Goal: Task Accomplishment & Management: Manage account settings

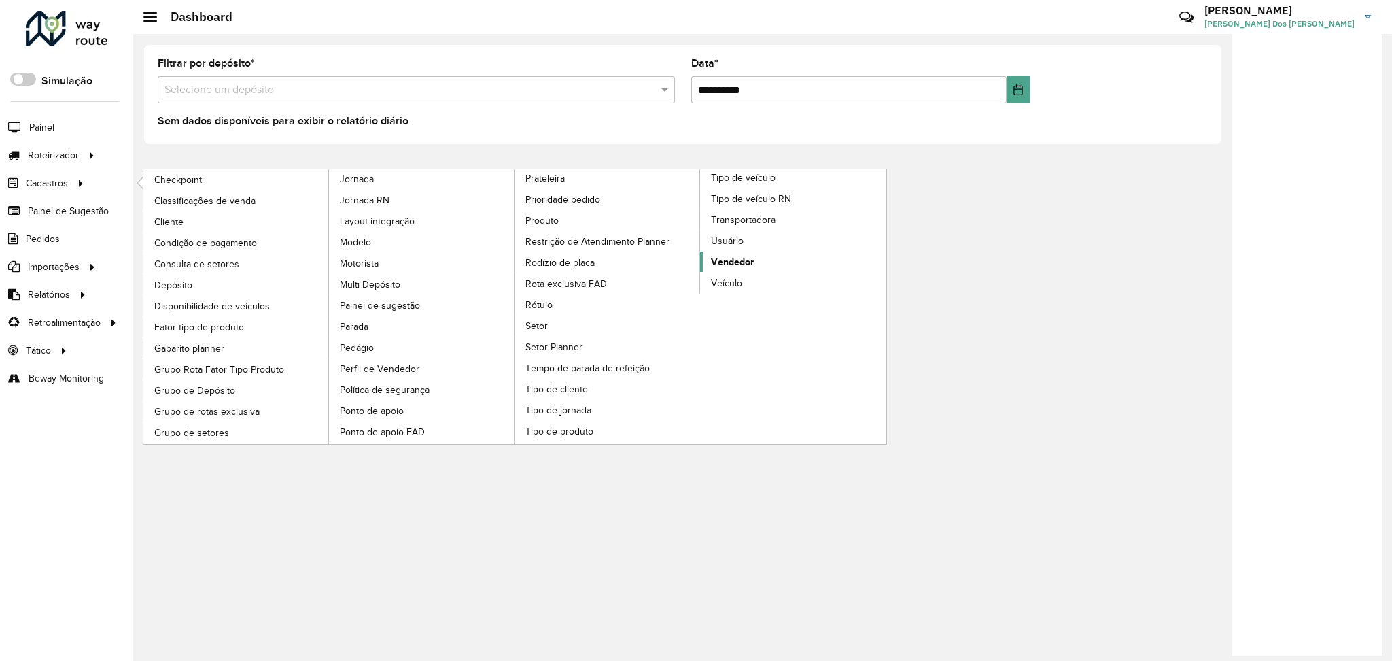
click at [748, 264] on span "Vendedor" at bounding box center [732, 262] width 43 height 14
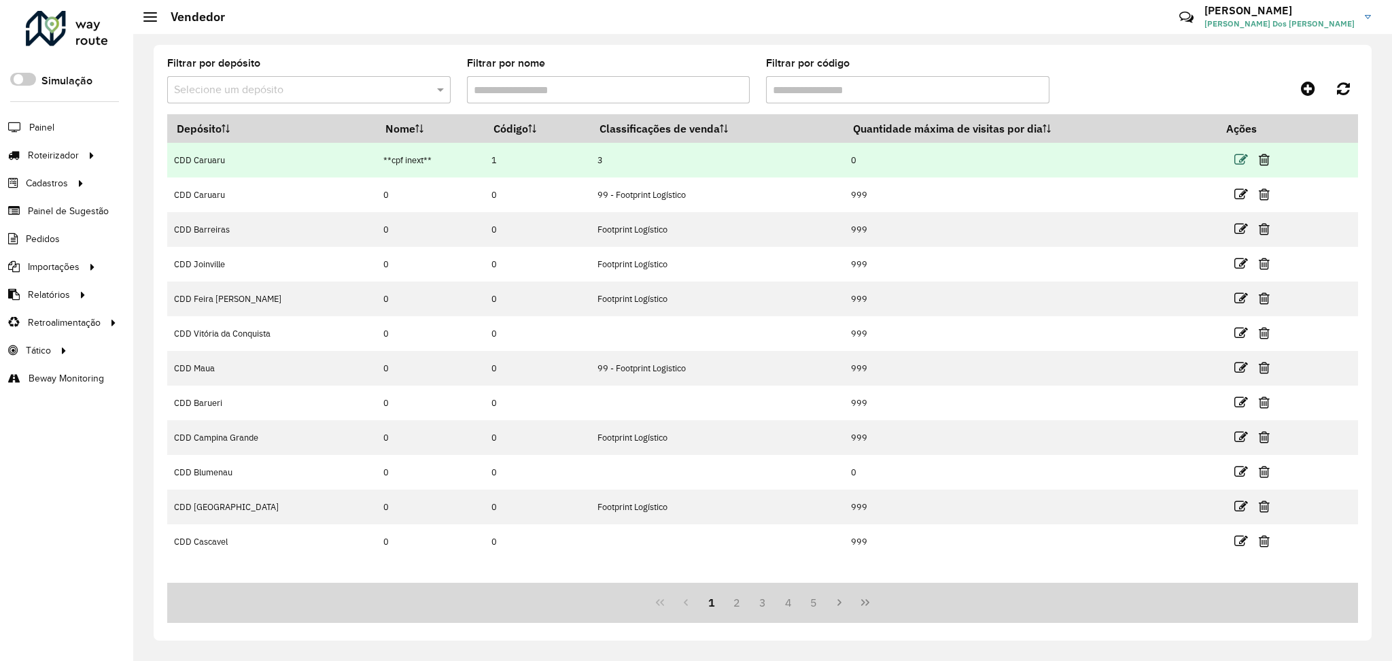
click at [1240, 156] on icon at bounding box center [1241, 160] width 14 height 14
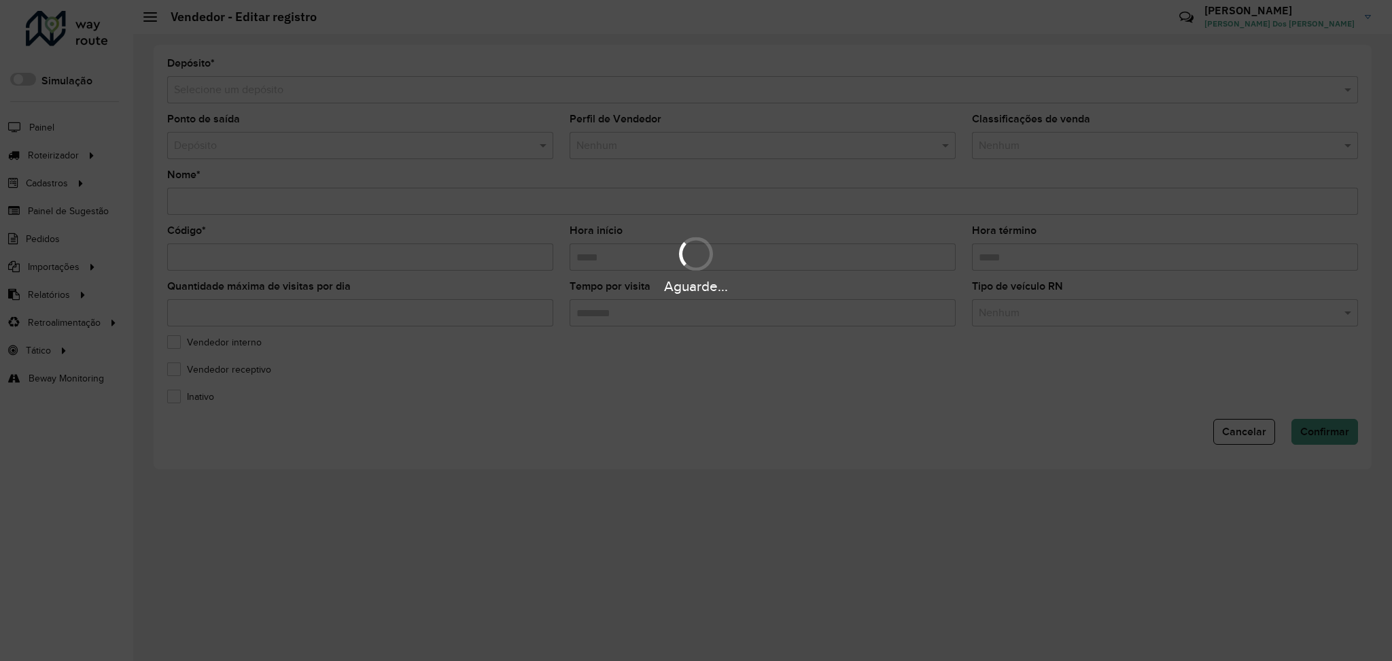
type input "**********"
type input "*"
type input "*****"
type input "*"
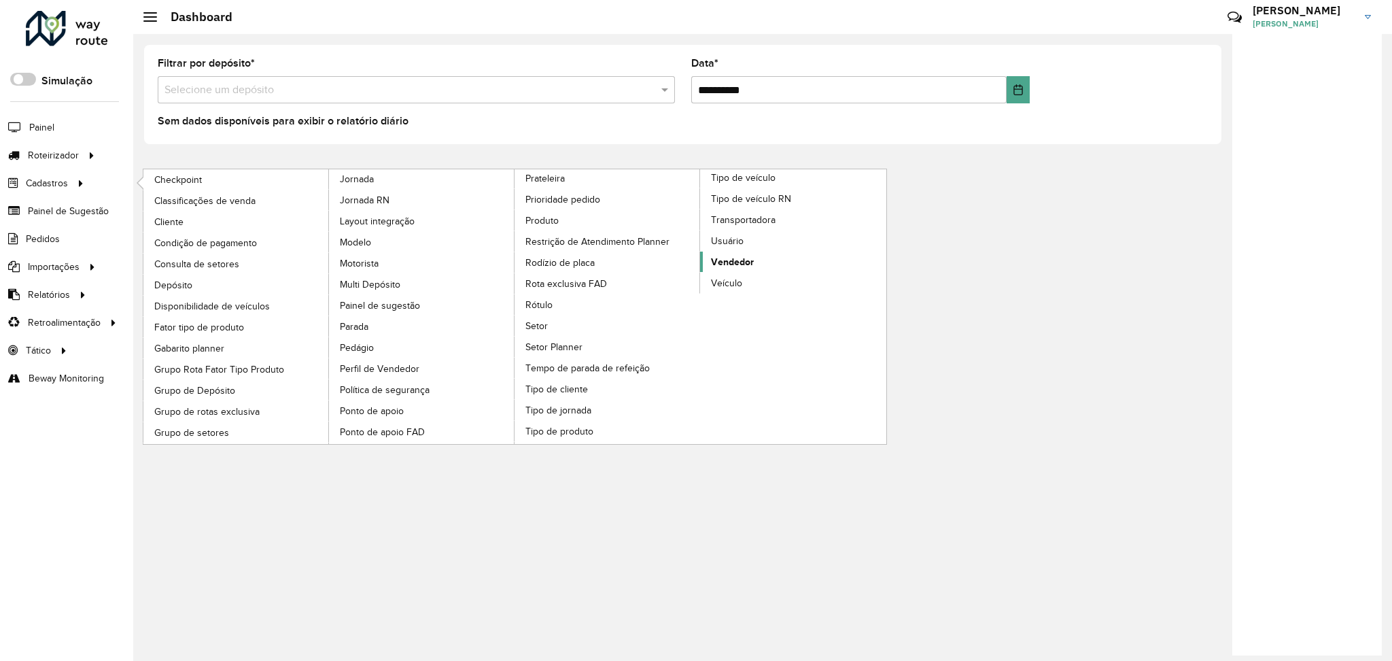
click at [721, 257] on span "Vendedor" at bounding box center [732, 262] width 43 height 14
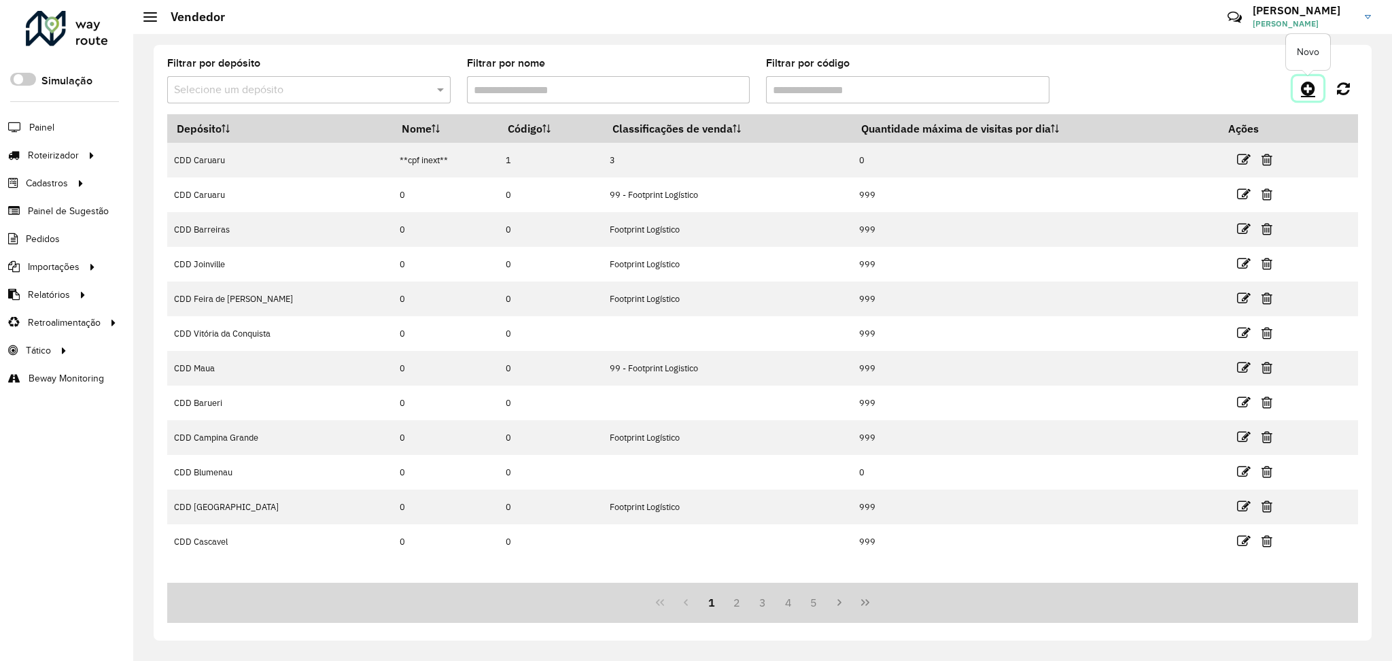
click at [1306, 91] on icon at bounding box center [1308, 88] width 14 height 16
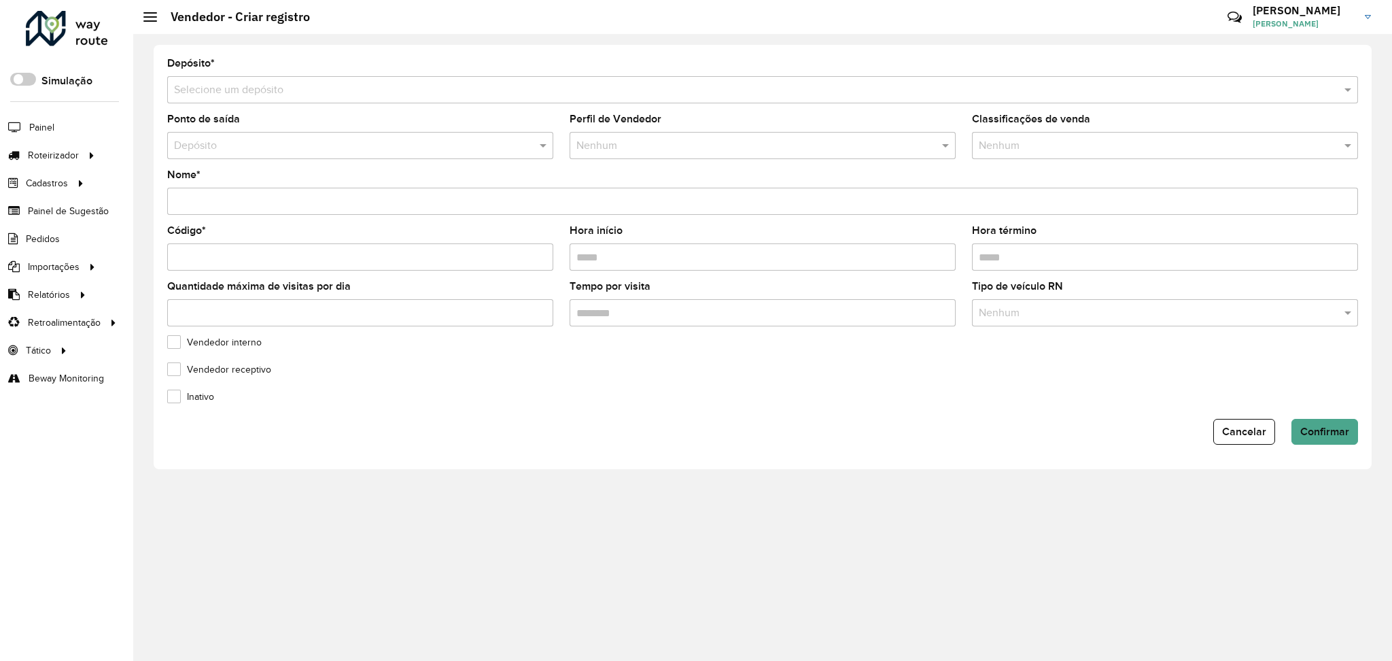
click at [540, 154] on div "Depósito" at bounding box center [360, 145] width 386 height 27
click at [545, 146] on span at bounding box center [544, 145] width 17 height 16
click at [544, 145] on span at bounding box center [544, 145] width 17 height 16
click at [546, 151] on span at bounding box center [544, 145] width 17 height 16
click at [539, 145] on span at bounding box center [544, 145] width 17 height 16
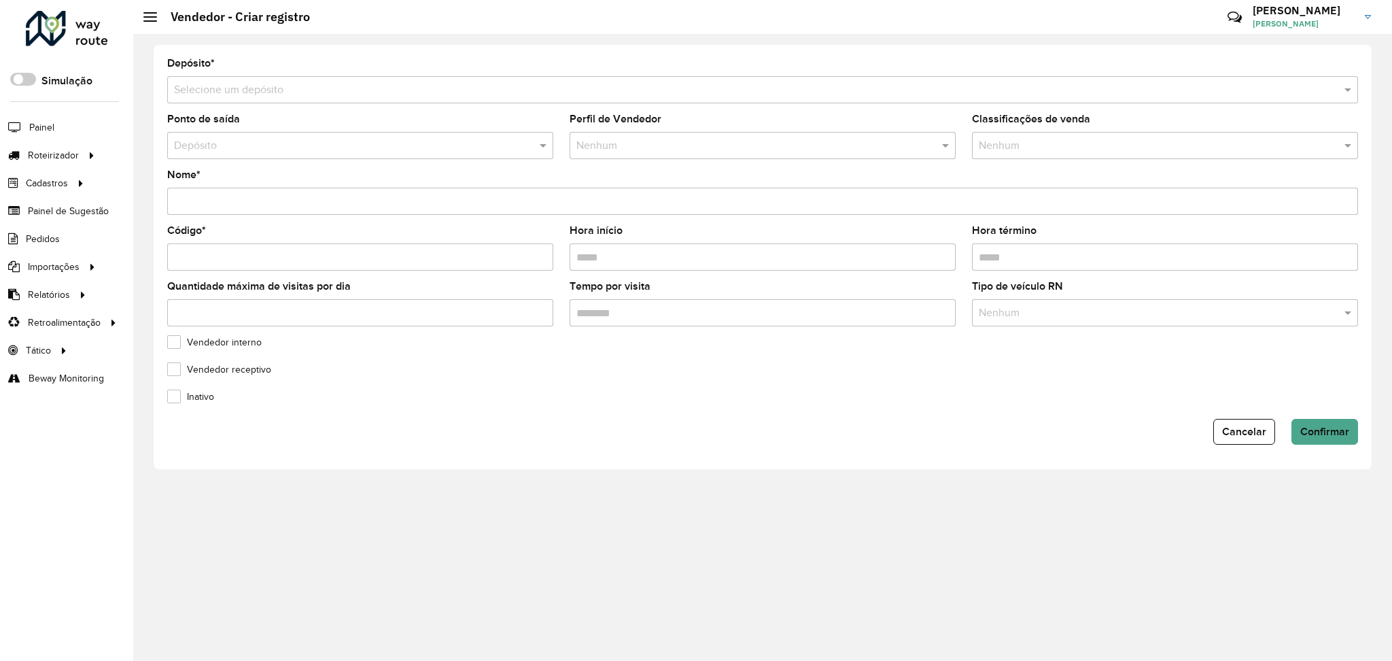
click at [426, 146] on input "text" at bounding box center [346, 146] width 345 height 16
click at [1231, 436] on span "Cancelar" at bounding box center [1244, 431] width 44 height 12
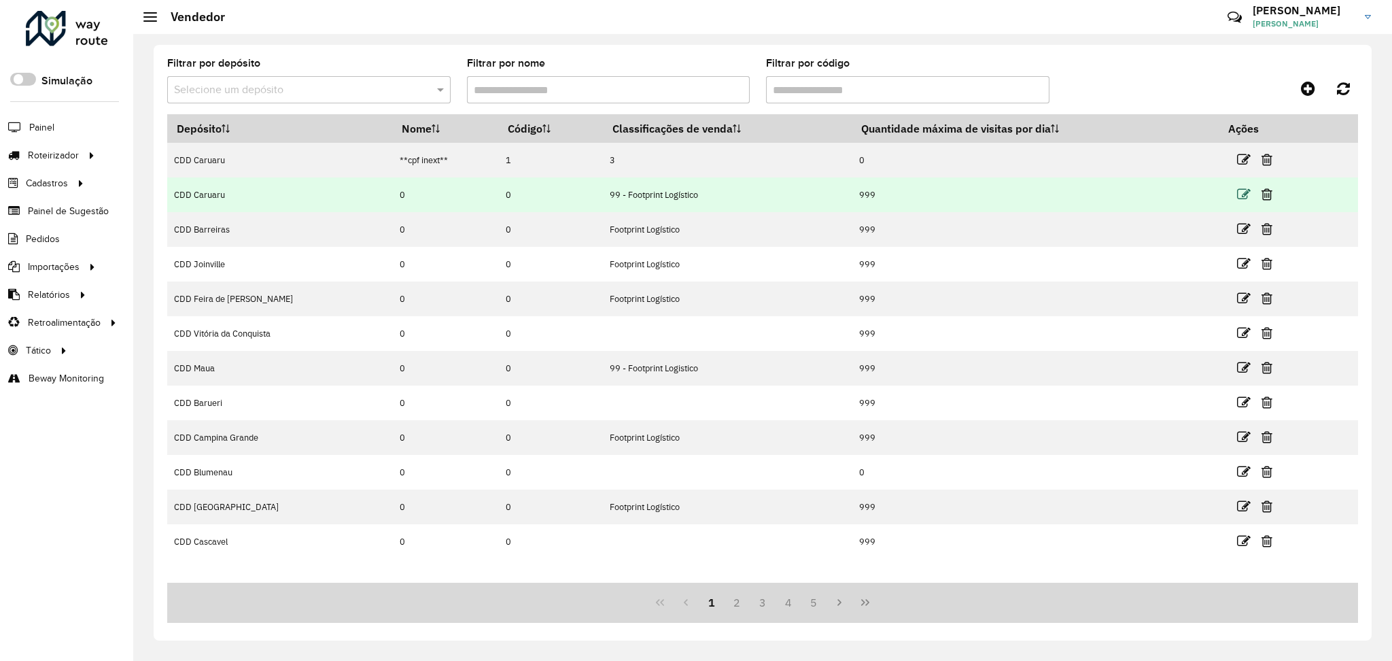
click at [1237, 196] on icon at bounding box center [1244, 195] width 14 height 14
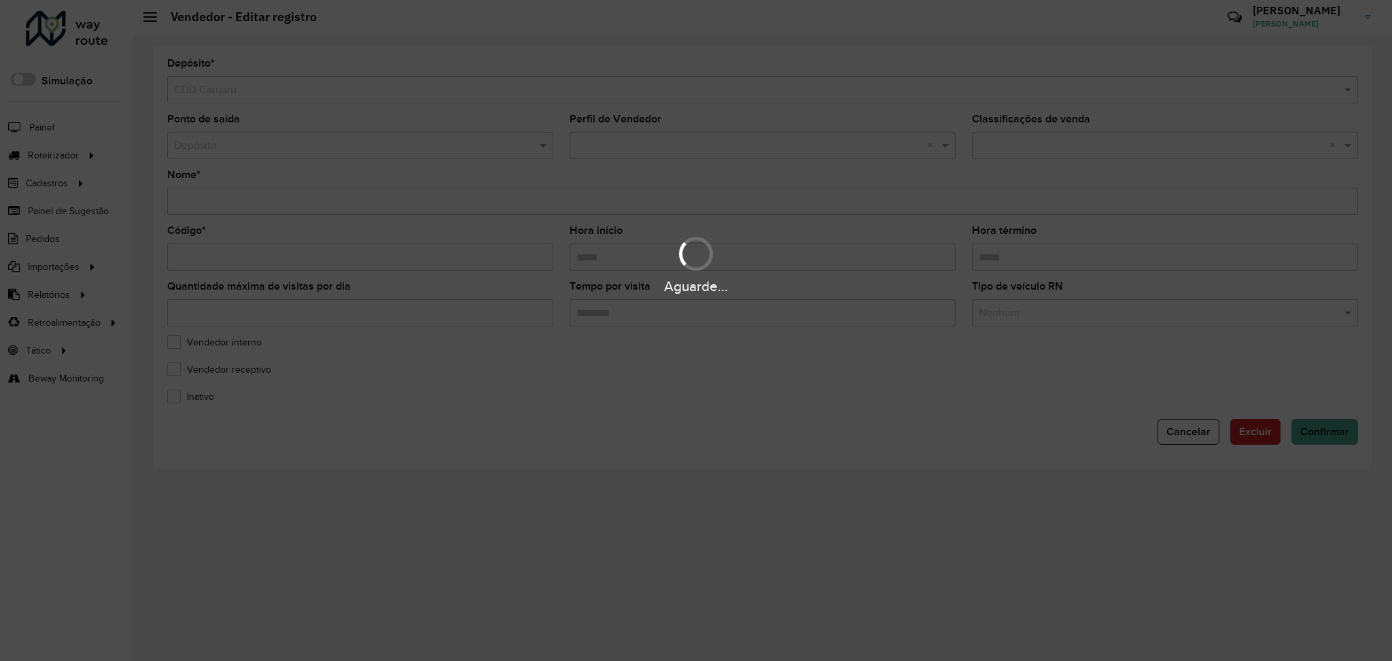
type input "*"
type input "*****"
type input "***"
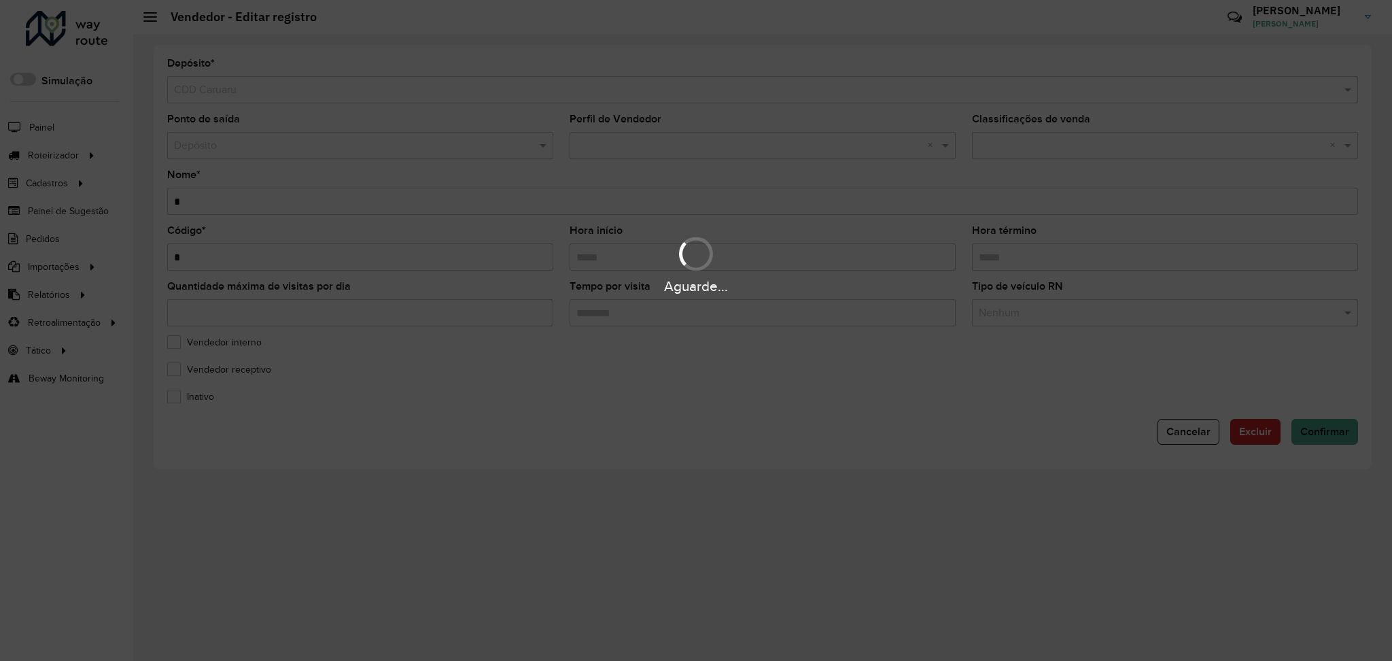
type input "********"
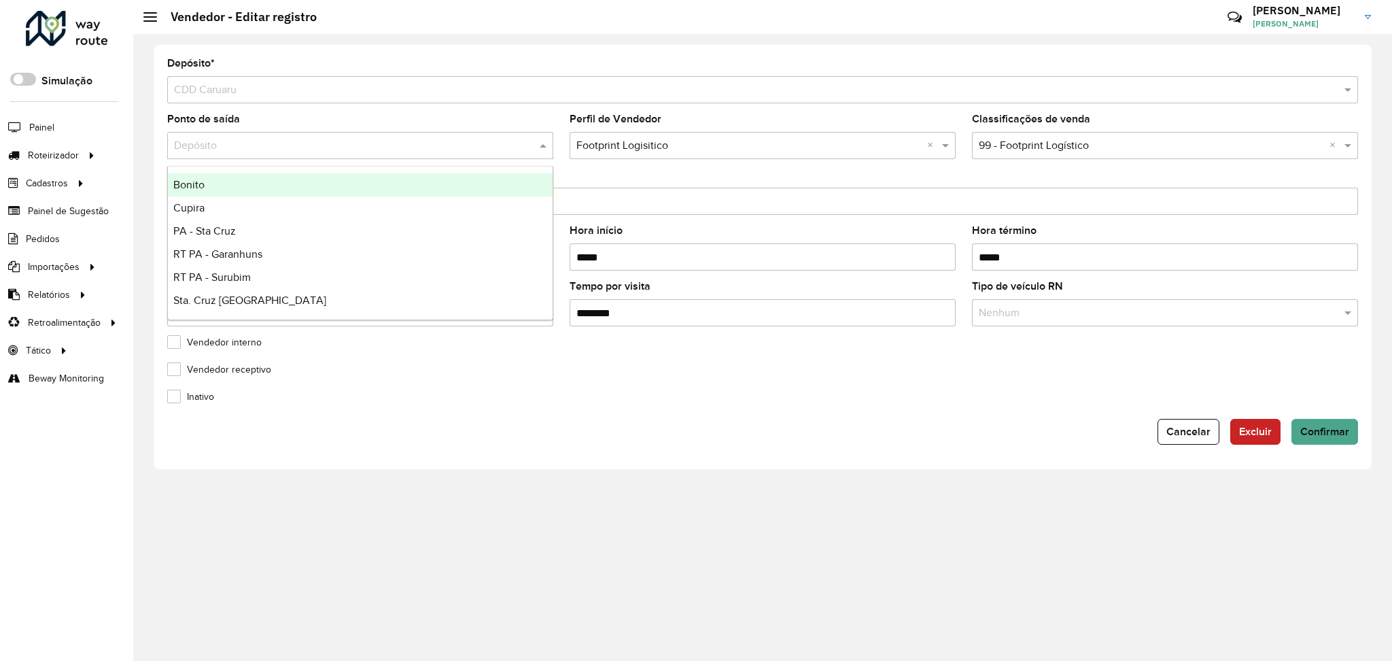
click at [547, 143] on span at bounding box center [544, 145] width 17 height 16
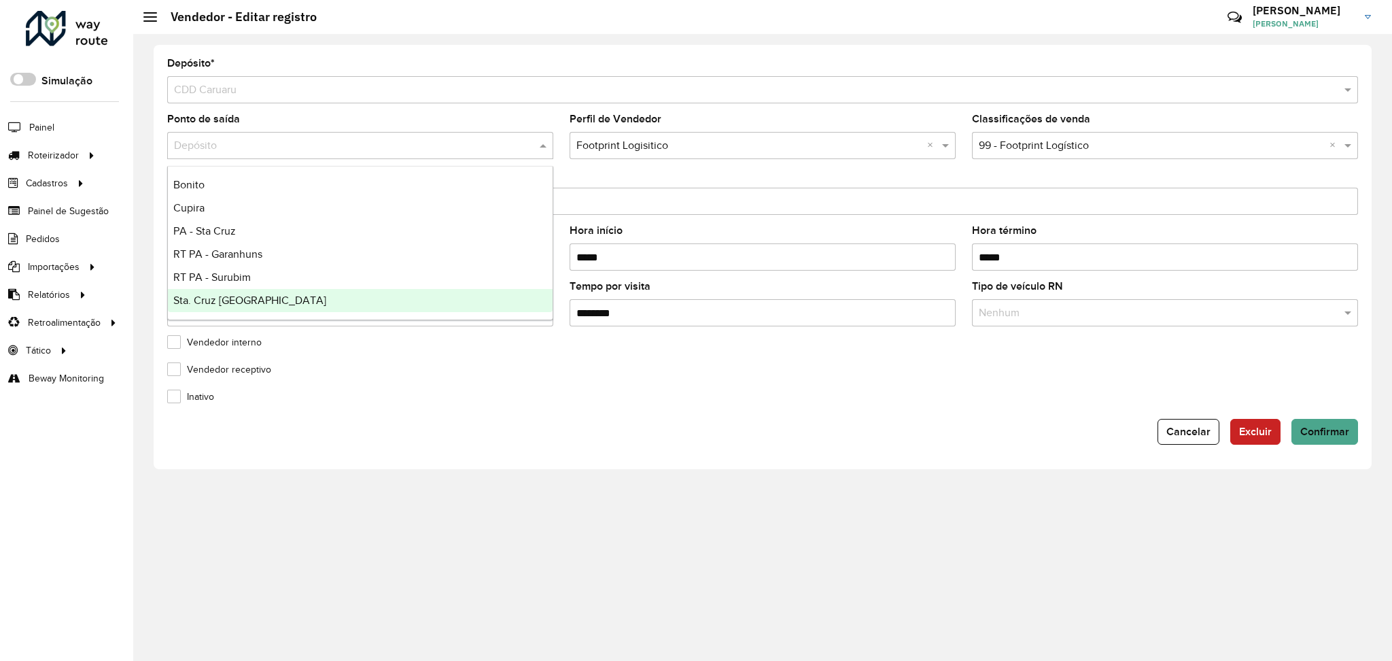
click at [561, 391] on div "Inativo" at bounding box center [762, 399] width 1191 height 16
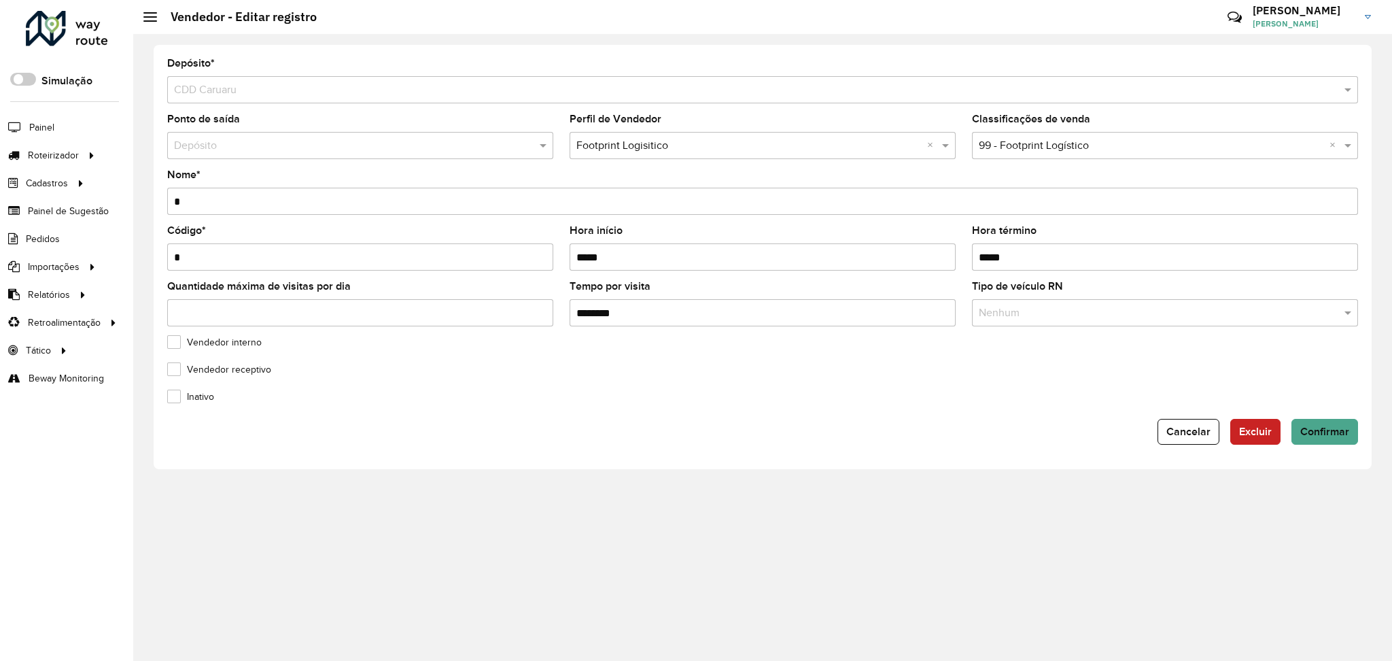
click at [300, 148] on input "text" at bounding box center [346, 146] width 345 height 16
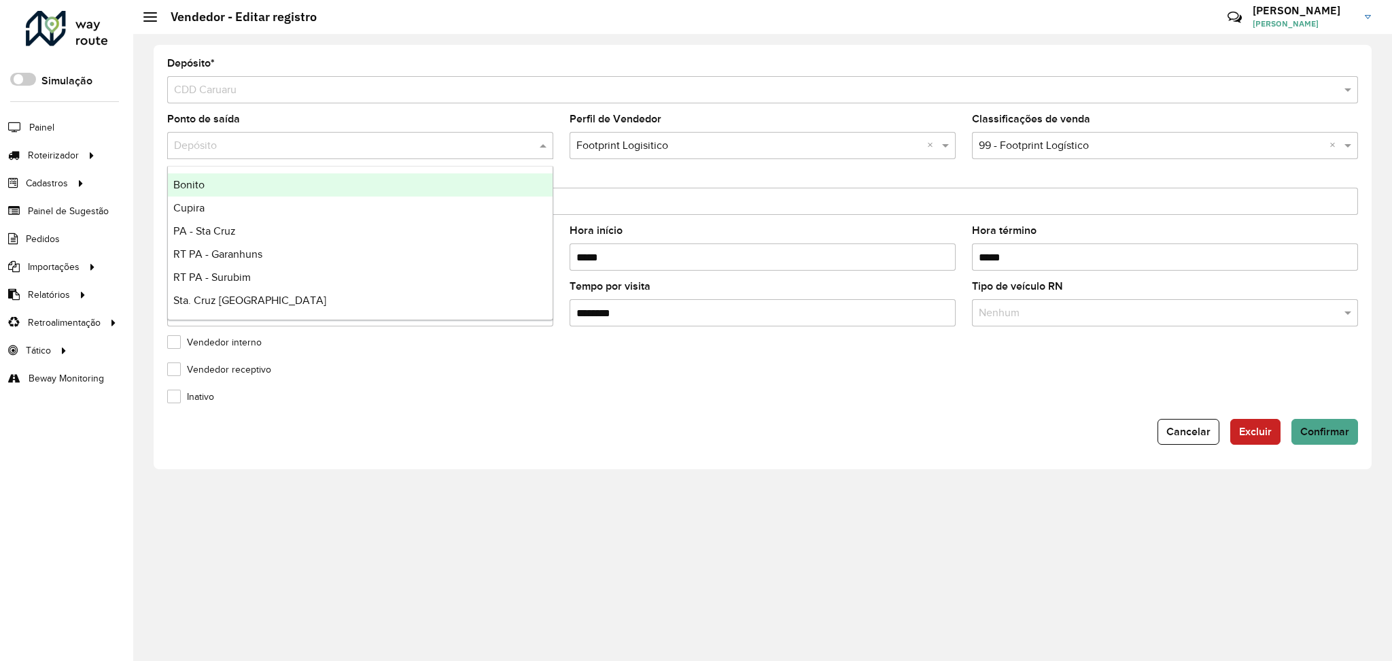
click at [464, 415] on form "Depósito * Selecione um depósito × CDD Caruaru Ponto de saída Depósito Perfil d…" at bounding box center [762, 251] width 1191 height 386
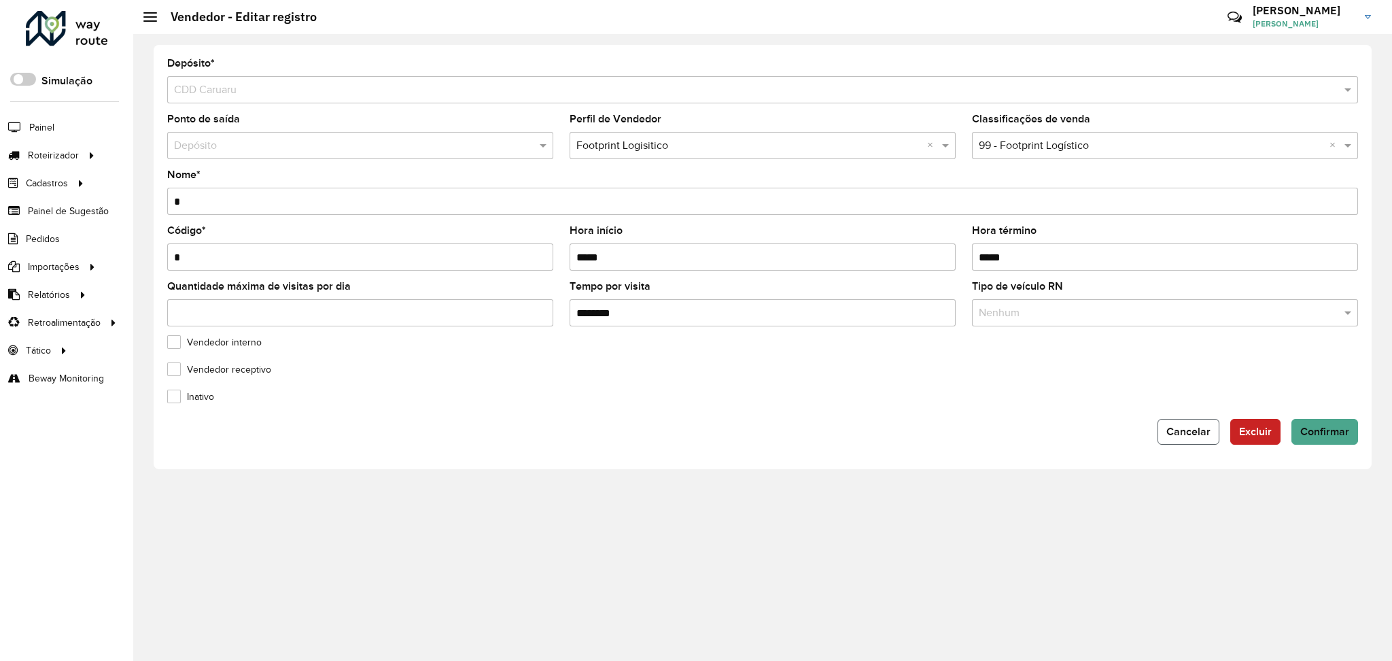
click at [1175, 439] on button "Cancelar" at bounding box center [1188, 432] width 62 height 26
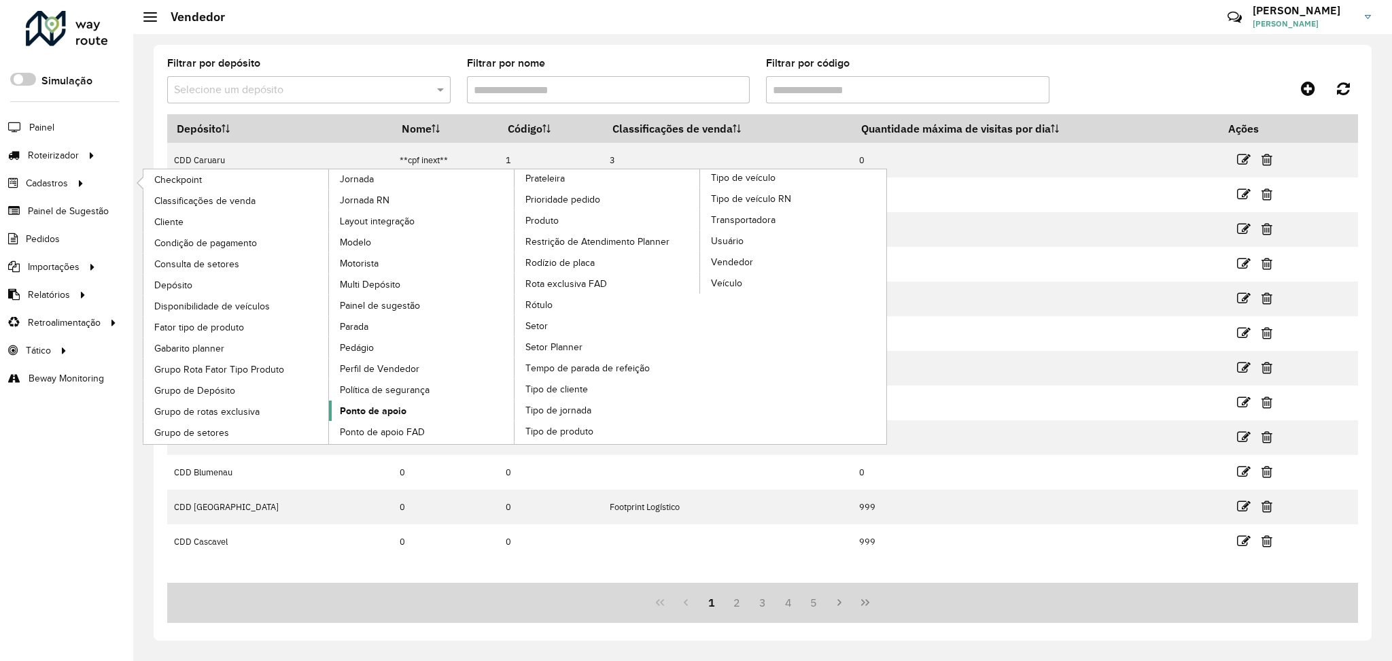
click at [383, 405] on span "Ponto de apoio" at bounding box center [373, 411] width 67 height 14
